Goal: Transaction & Acquisition: Purchase product/service

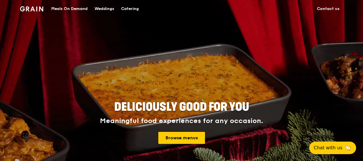
click at [132, 7] on div "Catering" at bounding box center [130, 8] width 18 height 17
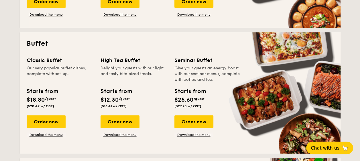
scroll to position [257, 0]
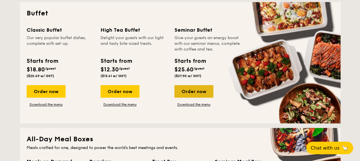
click at [197, 94] on div "Order now" at bounding box center [193, 91] width 39 height 13
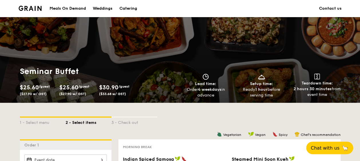
click at [130, 9] on div "Catering" at bounding box center [128, 8] width 18 height 17
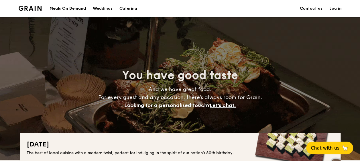
click at [130, 9] on h1 "Catering" at bounding box center [128, 8] width 18 height 17
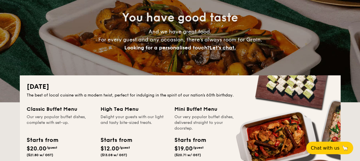
scroll to position [114, 0]
